Goal: Task Accomplishment & Management: Use online tool/utility

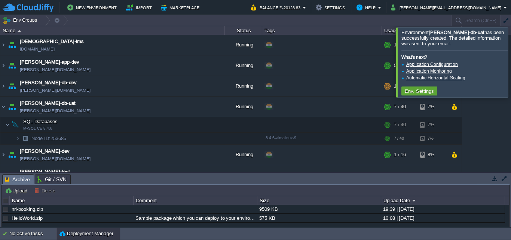
click at [510, 64] on div at bounding box center [520, 62] width 0 height 70
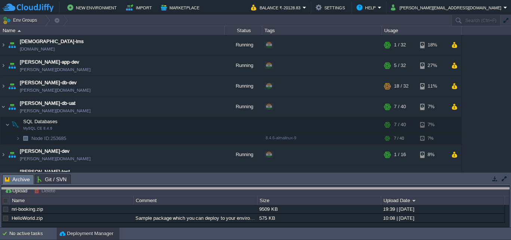
drag, startPoint x: 348, startPoint y: 180, endPoint x: 343, endPoint y: 194, distance: 15.3
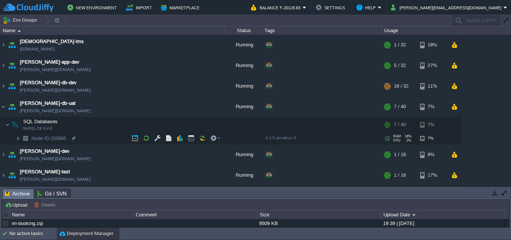
click at [17, 139] on img at bounding box center [18, 138] width 4 height 12
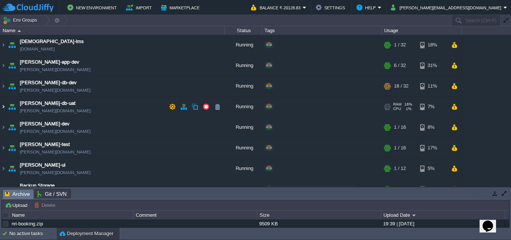
click at [5, 105] on img at bounding box center [3, 106] width 6 height 20
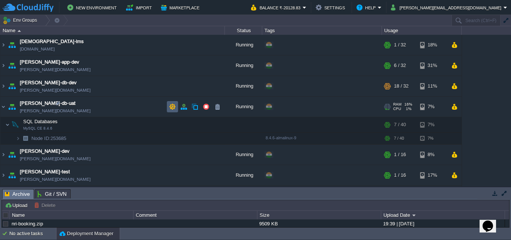
click at [168, 107] on td at bounding box center [172, 106] width 11 height 11
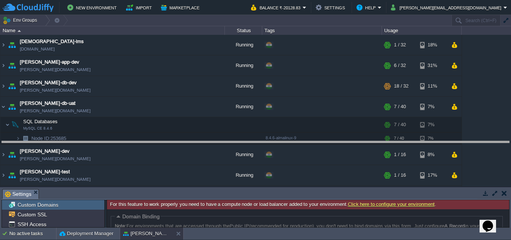
drag, startPoint x: 159, startPoint y: 198, endPoint x: 162, endPoint y: 150, distance: 48.0
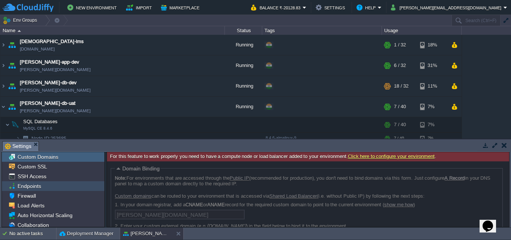
click at [34, 188] on span "Endpoints" at bounding box center [29, 185] width 26 height 7
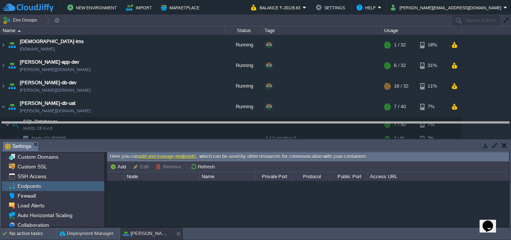
drag, startPoint x: 272, startPoint y: 144, endPoint x: 274, endPoint y: 125, distance: 19.5
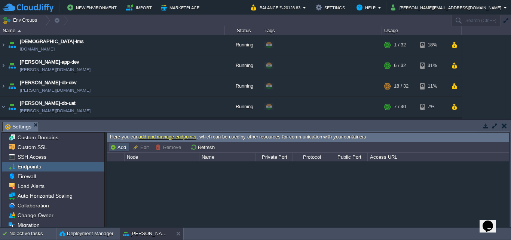
click at [120, 146] on button "Add" at bounding box center [119, 147] width 18 height 7
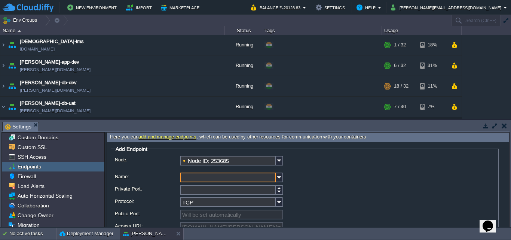
click at [255, 178] on input "Name:" at bounding box center [227, 177] width 95 height 10
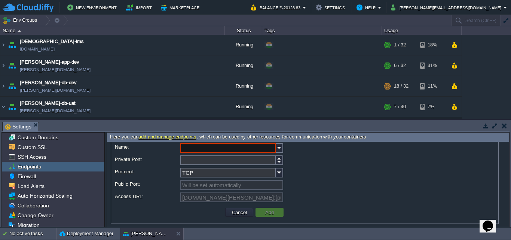
scroll to position [34, 0]
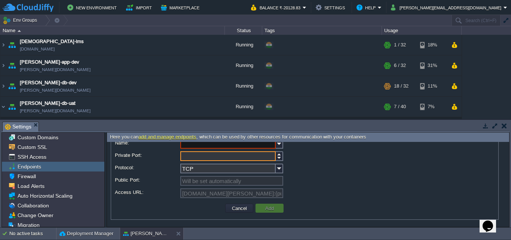
click at [224, 156] on input "Private Port:" at bounding box center [227, 156] width 95 height 10
type input "1"
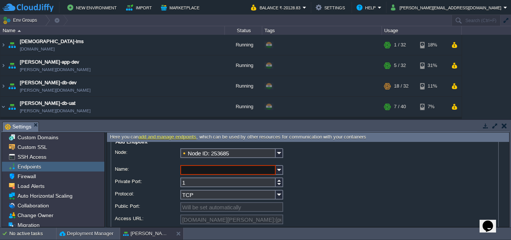
scroll to position [6, 0]
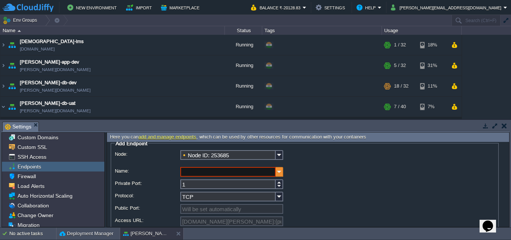
click at [276, 171] on img at bounding box center [279, 172] width 7 height 10
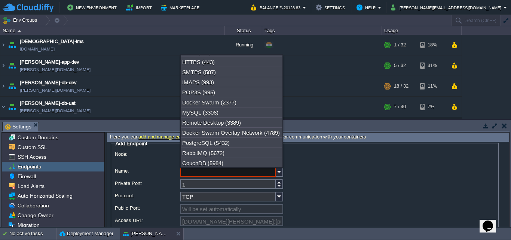
scroll to position [89, 0]
click at [216, 116] on div "MySQL (3306)" at bounding box center [231, 112] width 101 height 10
type input "MySQL"
type input "3306"
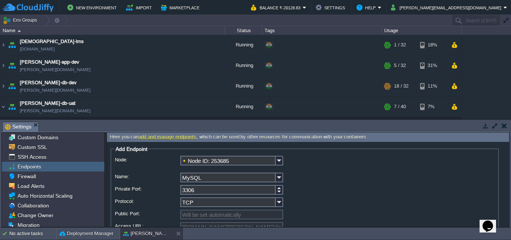
scroll to position [34, 0]
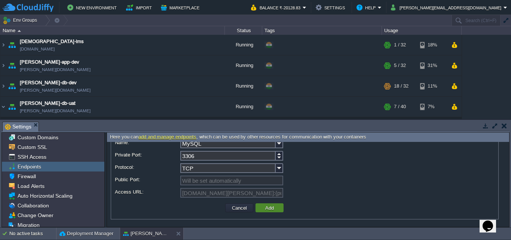
click at [267, 208] on button "Add" at bounding box center [269, 207] width 13 height 7
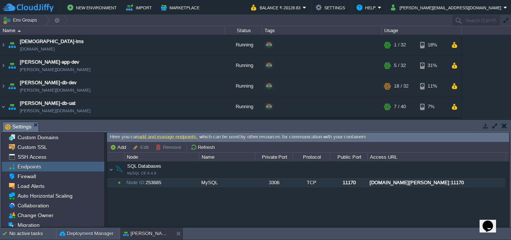
drag, startPoint x: 369, startPoint y: 184, endPoint x: 394, endPoint y: 184, distance: 24.7
click at [394, 184] on div "[DOMAIN_NAME][PERSON_NAME]:11170" at bounding box center [437, 183] width 138 height 10
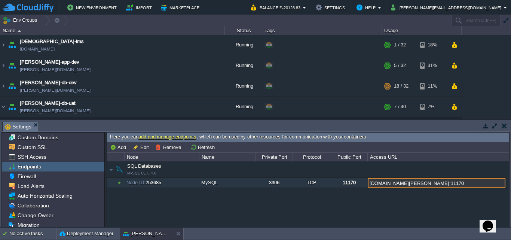
click at [475, 184] on input "[DOMAIN_NAME][PERSON_NAME]:11170" at bounding box center [437, 183] width 138 height 10
drag, startPoint x: 455, startPoint y: 184, endPoint x: 366, endPoint y: 185, distance: 88.3
click at [366, 185] on div "SQL Databases MySQL CE 8.4.6 SQL Databases MySQL CE 8.4.6 Node ID: 253685 MySQL…" at bounding box center [308, 193] width 402 height 65
